Goal: Task Accomplishment & Management: Use online tool/utility

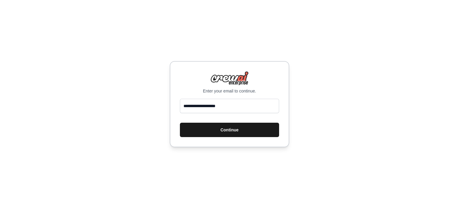
type input "**********"
click at [198, 129] on button "Continue" at bounding box center [229, 129] width 99 height 14
type input "**********"
click at [208, 132] on button "Continue" at bounding box center [229, 129] width 99 height 14
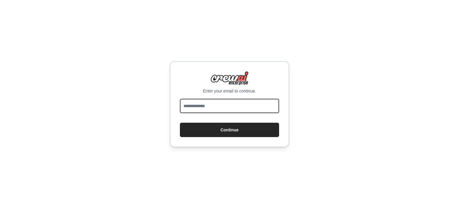
click at [221, 111] on input "email" at bounding box center [229, 106] width 99 height 14
click at [204, 101] on input "email" at bounding box center [229, 106] width 99 height 14
type input "**********"
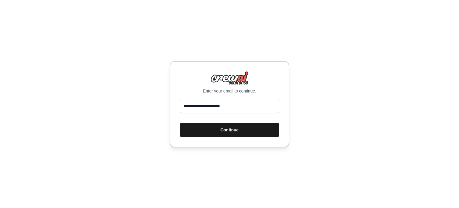
click at [207, 127] on button "Continue" at bounding box center [229, 129] width 99 height 14
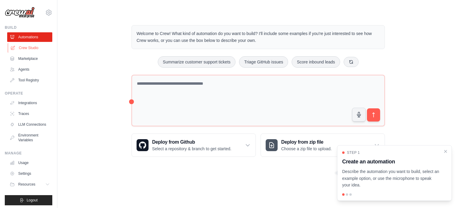
click at [29, 50] on link "Crew Studio" at bounding box center [30, 48] width 45 height 10
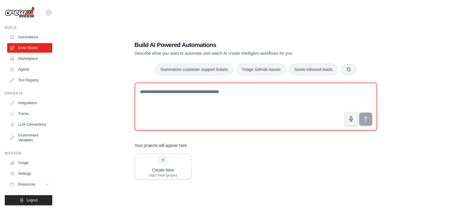
click at [158, 93] on textarea at bounding box center [256, 106] width 243 height 48
click at [148, 94] on textarea at bounding box center [256, 106] width 243 height 48
paste textarea "**********"
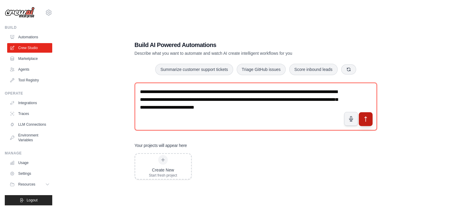
type textarea "**********"
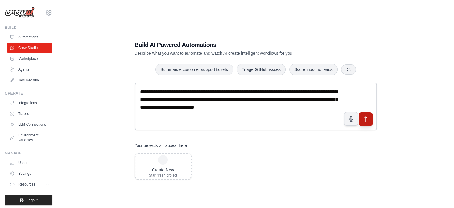
click at [365, 119] on icon "submit" at bounding box center [366, 119] width 6 height 6
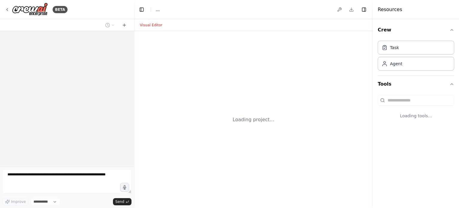
select select "****"
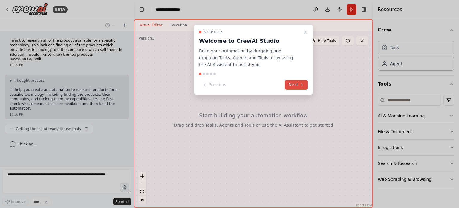
click at [297, 86] on button "Next" at bounding box center [296, 85] width 23 height 10
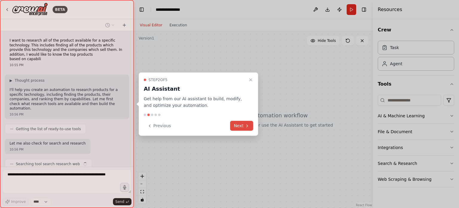
click at [240, 127] on button "Next" at bounding box center [241, 126] width 23 height 10
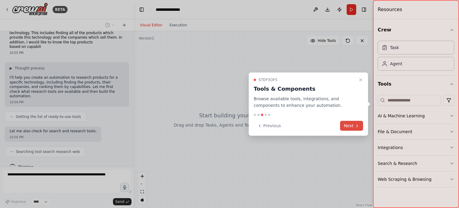
click at [344, 123] on button "Next" at bounding box center [351, 126] width 23 height 10
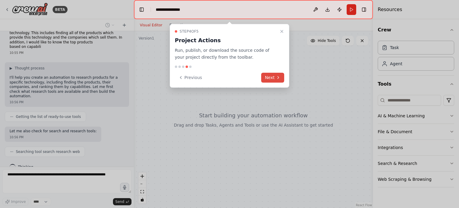
click at [273, 80] on button "Next" at bounding box center [272, 78] width 23 height 10
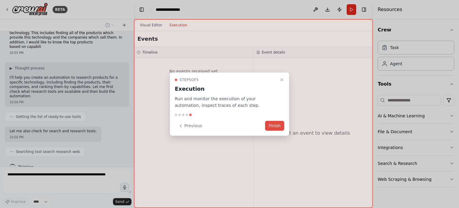
click at [276, 126] on button "Finish" at bounding box center [274, 126] width 19 height 10
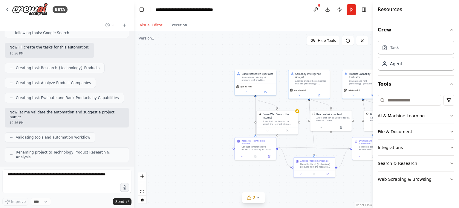
scroll to position [214, 0]
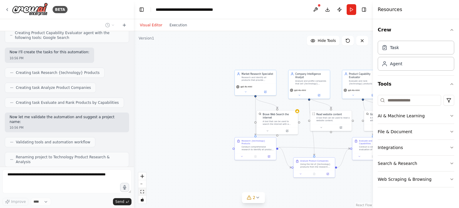
click at [141, 190] on icon "fit view" at bounding box center [142, 191] width 4 height 3
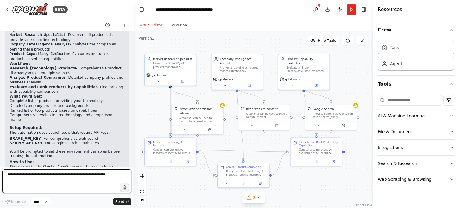
scroll to position [385, 0]
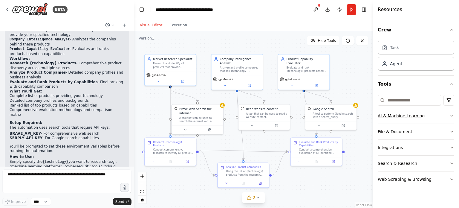
click at [394, 116] on button "AI & Machine Learning" at bounding box center [416, 116] width 76 height 16
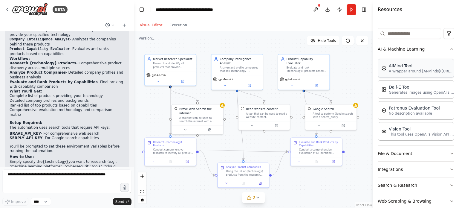
scroll to position [76, 0]
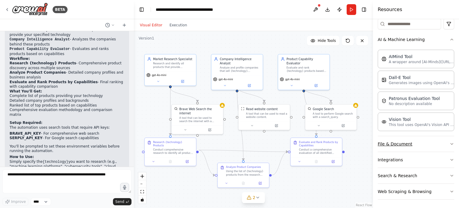
click at [398, 140] on button "File & Document" at bounding box center [416, 144] width 76 height 16
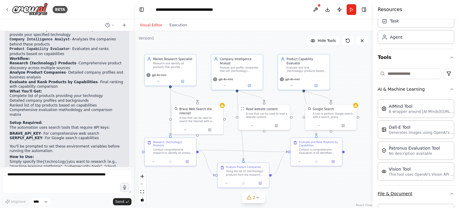
scroll to position [0, 0]
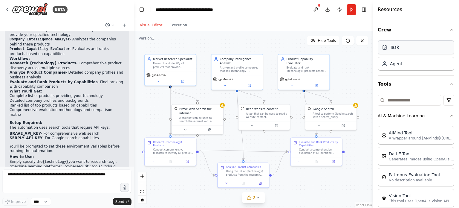
click at [410, 42] on div "Task" at bounding box center [416, 47] width 76 height 14
click at [393, 63] on div "Agent" at bounding box center [396, 63] width 12 height 6
click at [397, 65] on div "Agent" at bounding box center [396, 63] width 12 height 6
click at [398, 54] on div "Task Agent" at bounding box center [416, 54] width 76 height 32
click at [353, 10] on button "Run" at bounding box center [352, 9] width 10 height 11
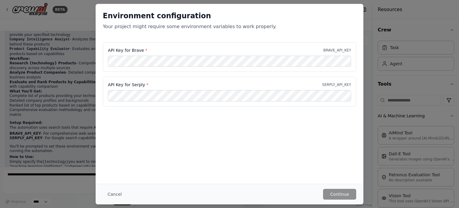
click at [54, 106] on div "Environment configuration Your project might require some environment variables…" at bounding box center [229, 104] width 459 height 208
click at [393, 72] on div "Environment configuration Your project might require some environment variables…" at bounding box center [229, 104] width 459 height 208
click at [115, 195] on button "Cancel" at bounding box center [115, 194] width 24 height 11
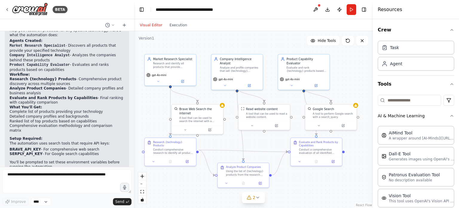
scroll to position [385, 0]
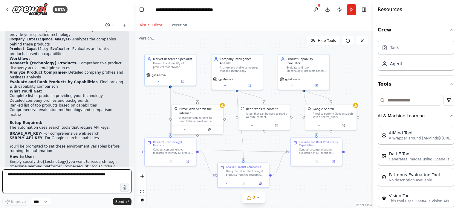
click at [28, 177] on textarea at bounding box center [66, 181] width 129 height 24
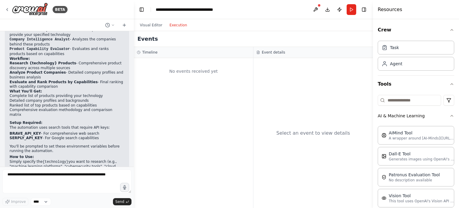
click at [174, 24] on button "Execution" at bounding box center [178, 25] width 25 height 7
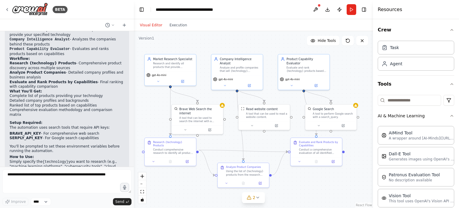
click at [151, 24] on button "Visual Editor" at bounding box center [151, 25] width 30 height 7
click at [354, 148] on div ".deletable-edge-delete-btn { width: 20px; height: 20px; border: 0px solid #ffff…" at bounding box center [253, 119] width 239 height 177
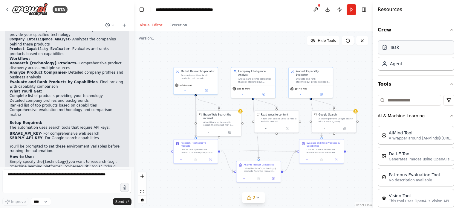
scroll to position [0, 0]
click at [351, 61] on div "New Task Task description" at bounding box center [357, 57] width 44 height 11
click at [347, 62] on div "New Task Task description" at bounding box center [357, 57] width 44 height 11
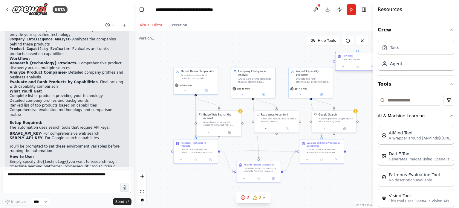
click at [347, 62] on div "New Task Task description" at bounding box center [357, 57] width 44 height 11
click at [143, 191] on icon "fit view" at bounding box center [142, 191] width 4 height 3
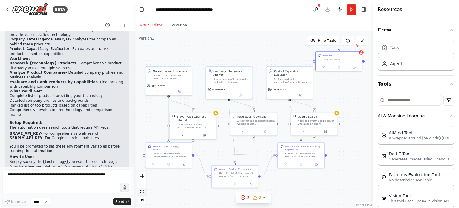
click at [143, 191] on icon "fit view" at bounding box center [142, 191] width 4 height 3
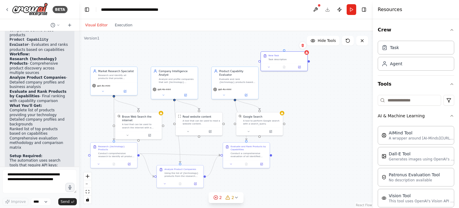
scroll to position [560, 0]
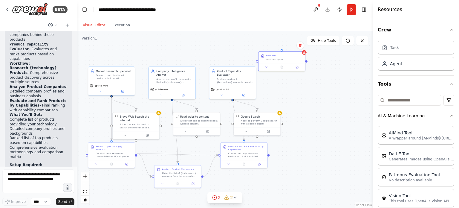
drag, startPoint x: 133, startPoint y: 116, endPoint x: 77, endPoint y: 117, distance: 56.5
click at [77, 117] on div "BETA I want to research all of the product available for a specific technology.…" at bounding box center [229, 104] width 459 height 208
click at [271, 58] on div "Task description" at bounding box center [284, 58] width 37 height 3
click at [267, 66] on icon at bounding box center [266, 66] width 3 height 3
click at [273, 94] on textarea "**********" at bounding box center [295, 99] width 69 height 13
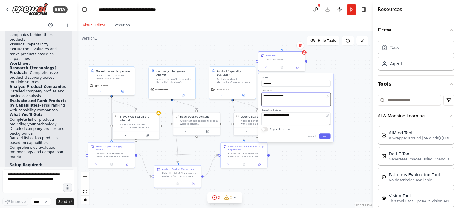
type textarea "**********"
click at [271, 82] on input "********" at bounding box center [295, 83] width 69 height 7
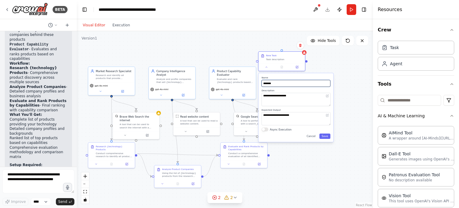
click at [271, 82] on input "********" at bounding box center [295, 83] width 69 height 7
click at [275, 118] on textarea "**********" at bounding box center [295, 118] width 69 height 13
click at [394, 57] on div "Agent" at bounding box center [416, 63] width 76 height 14
click at [323, 137] on button "Save" at bounding box center [324, 135] width 11 height 5
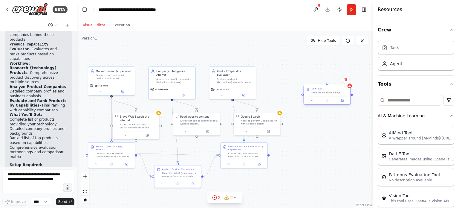
drag, startPoint x: 282, startPoint y: 54, endPoint x: 329, endPoint y: 87, distance: 57.7
click at [329, 87] on div "New Task" at bounding box center [329, 88] width 37 height 3
drag, startPoint x: 233, startPoint y: 95, endPoint x: 327, endPoint y: 82, distance: 94.9
click at [327, 82] on div ".deletable-edge-delete-btn { width: 20px; height: 20px; border: 0px solid #ffff…" at bounding box center [225, 119] width 296 height 177
click at [329, 97] on div at bounding box center [327, 100] width 47 height 8
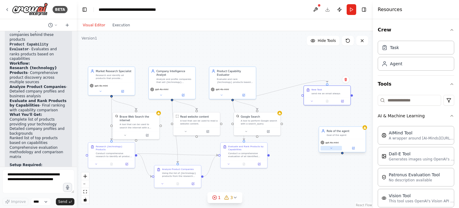
click at [332, 147] on icon at bounding box center [331, 147] width 3 height 3
click at [366, 130] on div ".deletable-edge-delete-btn { width: 20px; height: 20px; border: 0px solid #ffff…" at bounding box center [225, 119] width 296 height 177
click at [338, 143] on div "gpt-4o-mini" at bounding box center [343, 142] width 44 height 4
click at [343, 137] on div "Role of the agent Goal of the agent" at bounding box center [342, 133] width 47 height 12
click at [361, 120] on icon at bounding box center [360, 120] width 2 height 3
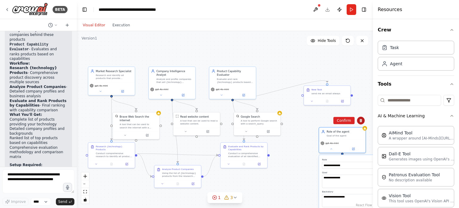
click at [361, 120] on icon at bounding box center [360, 120] width 2 height 3
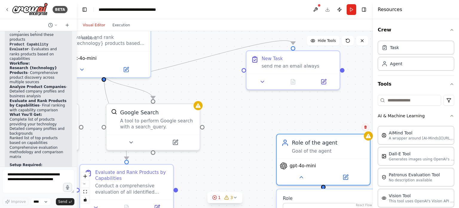
click at [366, 125] on icon at bounding box center [365, 126] width 2 height 3
click at [354, 126] on button "Confirm" at bounding box center [348, 126] width 21 height 7
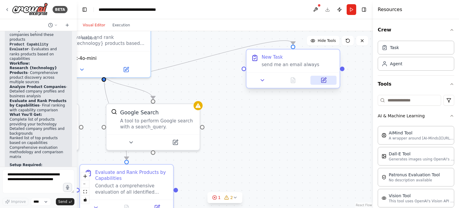
click at [324, 79] on icon at bounding box center [324, 80] width 4 height 4
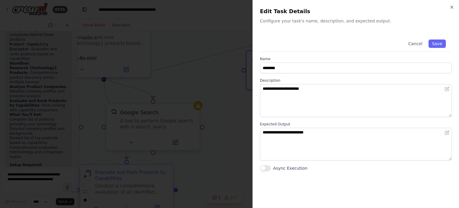
click at [269, 166] on button "Async Execution" at bounding box center [265, 168] width 11 height 6
click at [451, 7] on icon "button" at bounding box center [451, 7] width 5 height 5
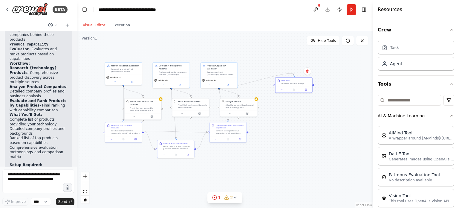
drag, startPoint x: 188, startPoint y: 77, endPoint x: 230, endPoint y: 45, distance: 53.3
click at [230, 45] on div ".deletable-edge-delete-btn { width: 20px; height: 20px; border: 0px solid #ffff…" at bounding box center [225, 119] width 296 height 177
click at [25, 176] on textarea at bounding box center [38, 181] width 72 height 24
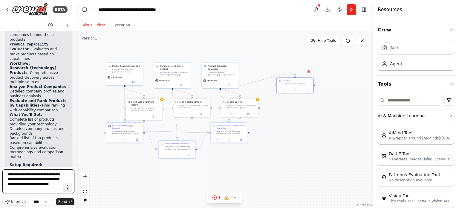
type textarea "**********"
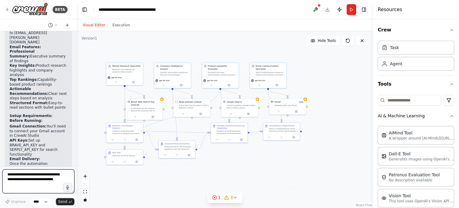
scroll to position [1197, 0]
